Goal: Communication & Community: Answer question/provide support

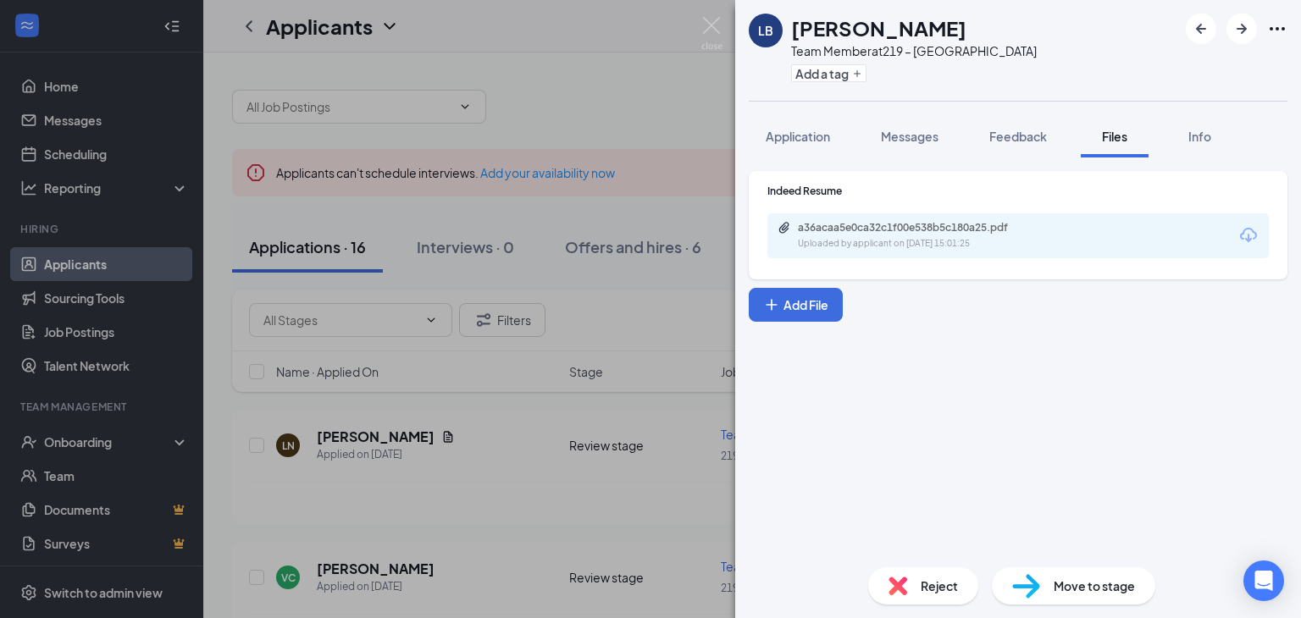
click at [662, 25] on div "LB [PERSON_NAME] Team Member at 219 – Southlake Add a tag Application Messages …" at bounding box center [650, 309] width 1301 height 618
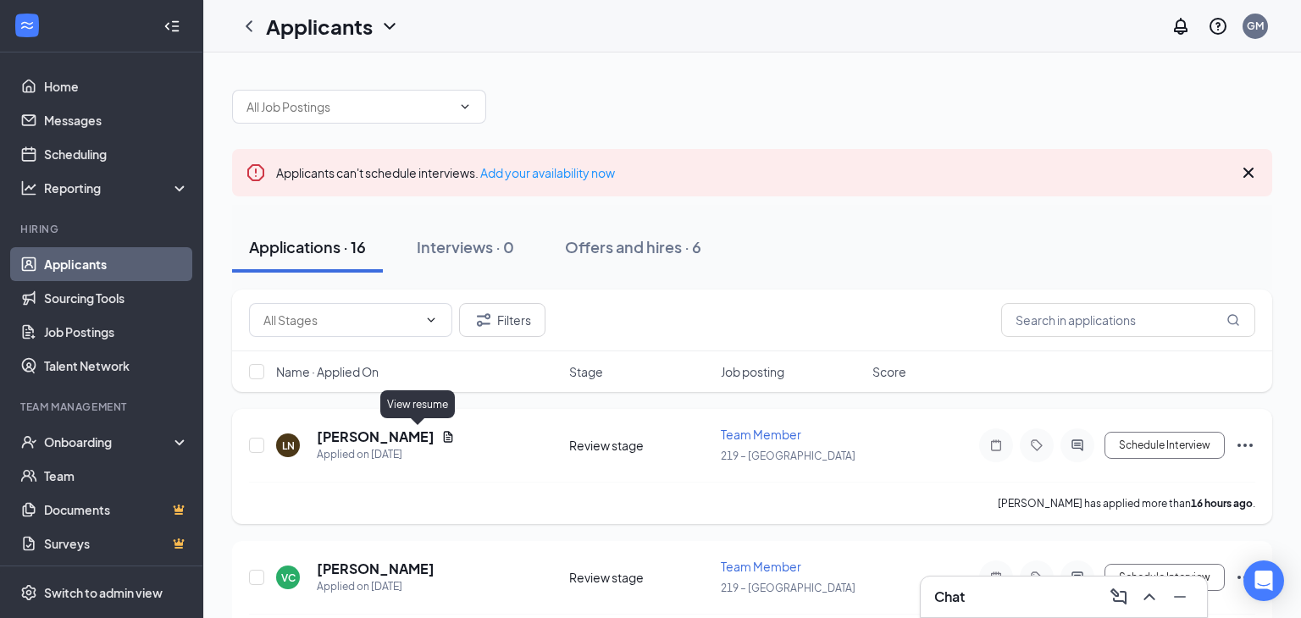
click at [441, 436] on icon "Document" at bounding box center [448, 437] width 14 height 14
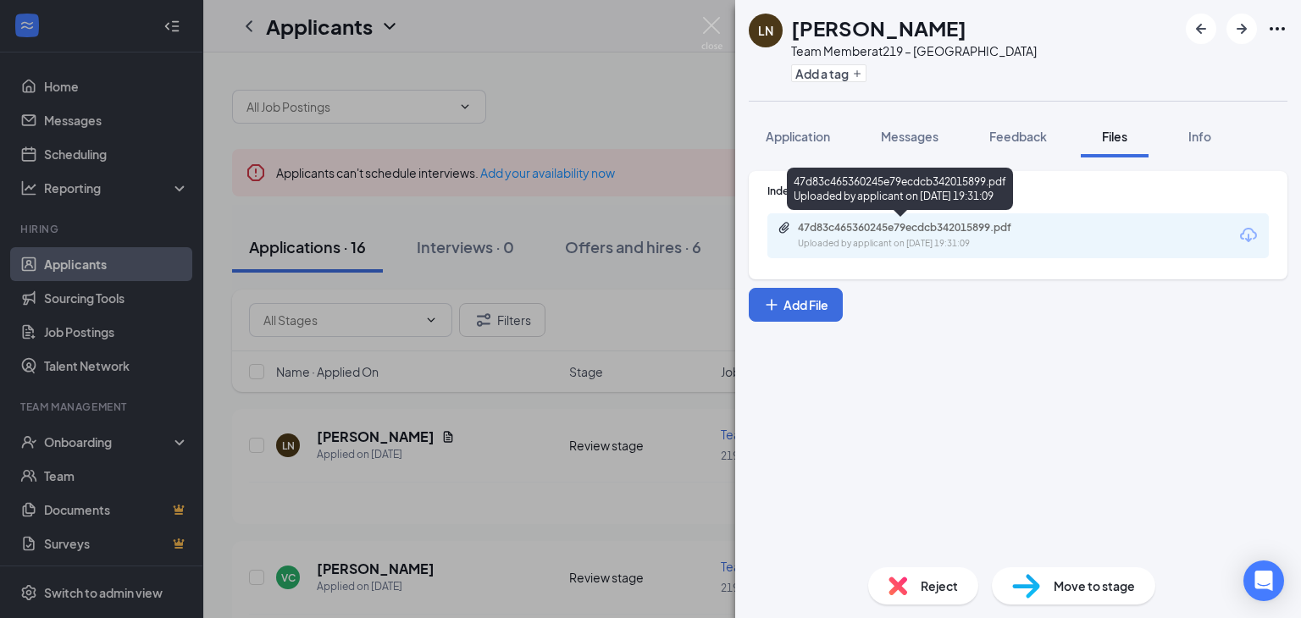
click at [1017, 230] on div "47d83c465360245e79ecdcb342015899.pdf" at bounding box center [916, 228] width 237 height 14
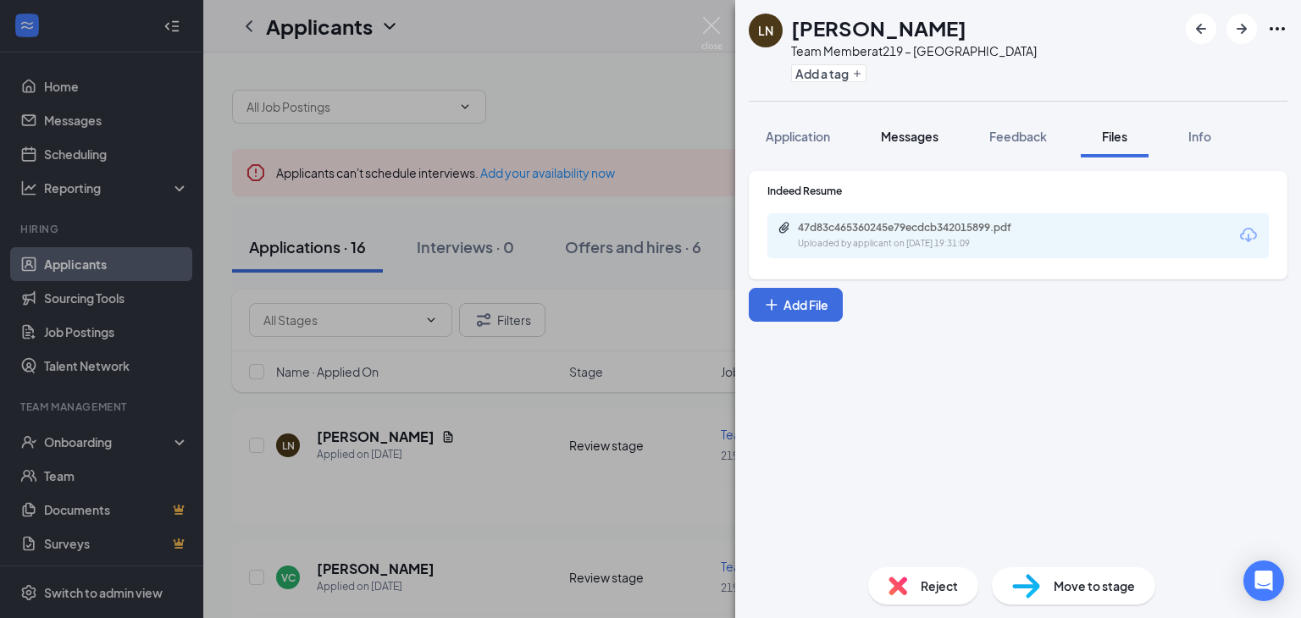
click at [914, 140] on span "Messages" at bounding box center [910, 136] width 58 height 15
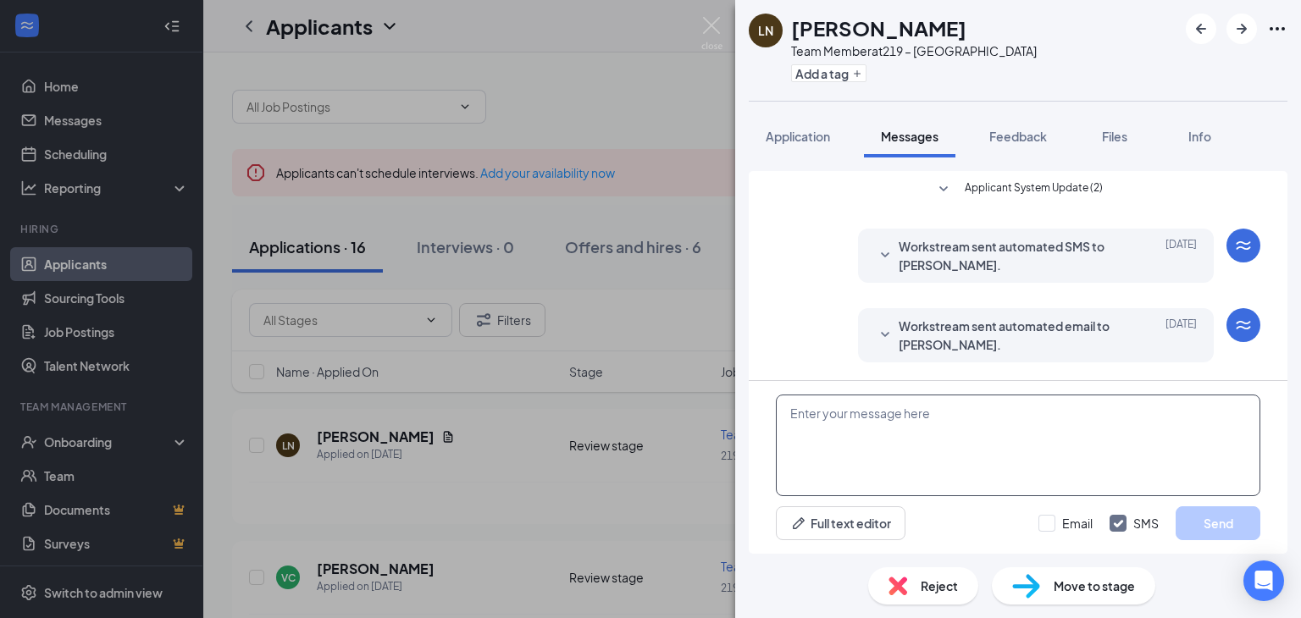
click at [902, 416] on textarea at bounding box center [1018, 446] width 485 height 102
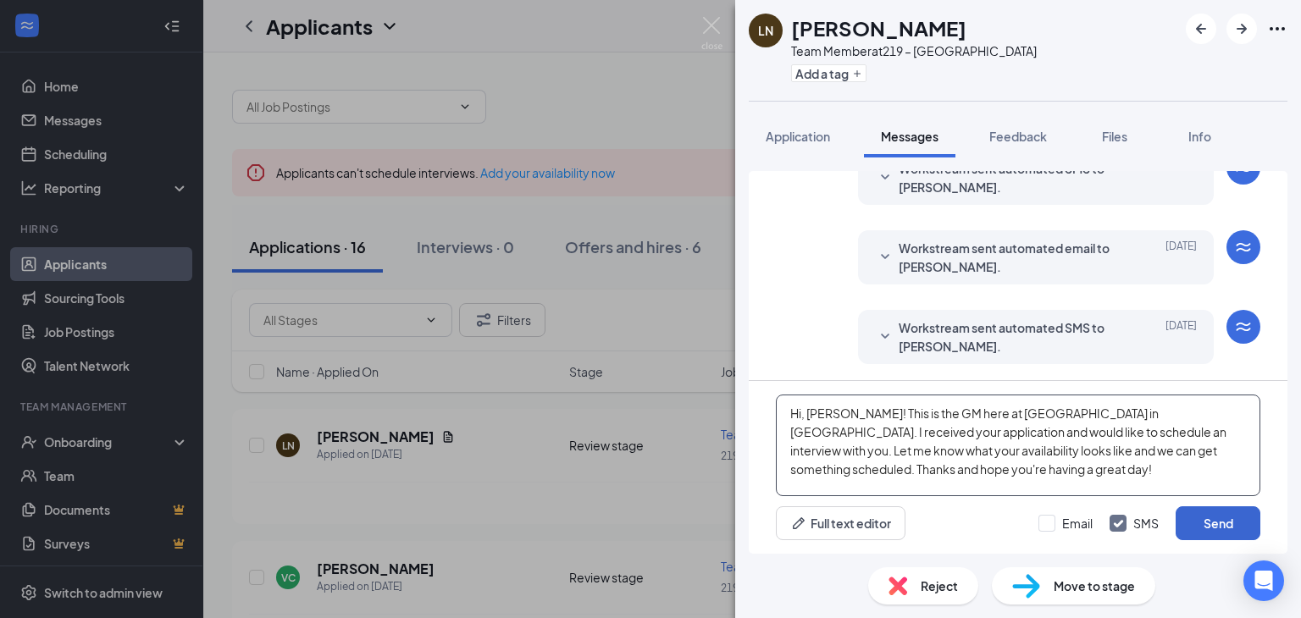
type textarea "Hi, [PERSON_NAME]! This is the GM here at [GEOGRAPHIC_DATA] in [GEOGRAPHIC_DATA…"
click at [1211, 526] on button "Send" at bounding box center [1218, 524] width 85 height 34
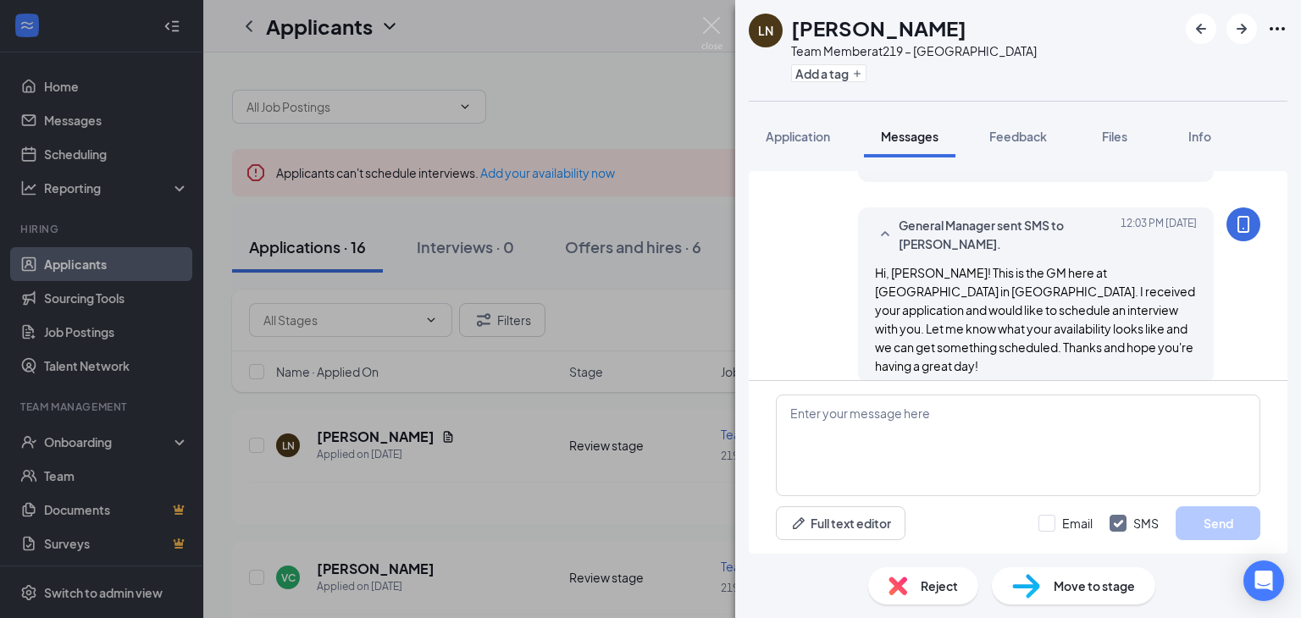
scroll to position [261, 0]
